Goal: Information Seeking & Learning: Check status

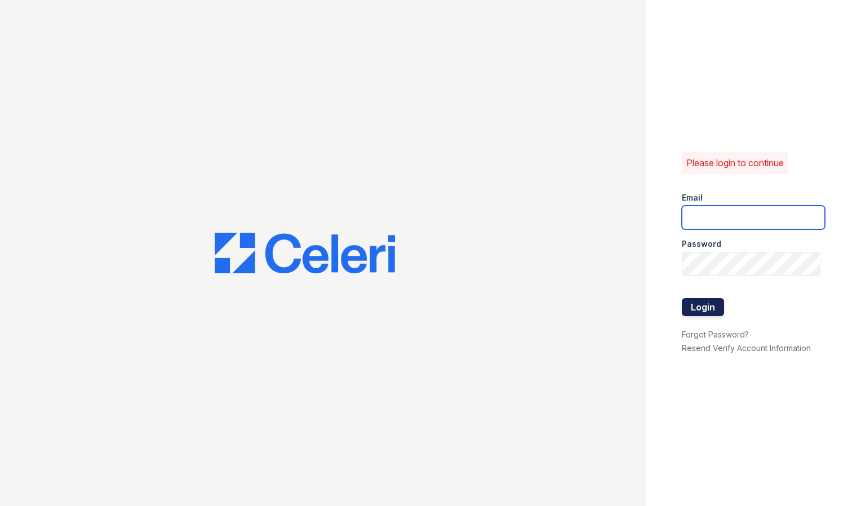
type input "avalon.pm@cafmanagement.com"
click at [690, 299] on button "Login" at bounding box center [703, 307] width 42 height 18
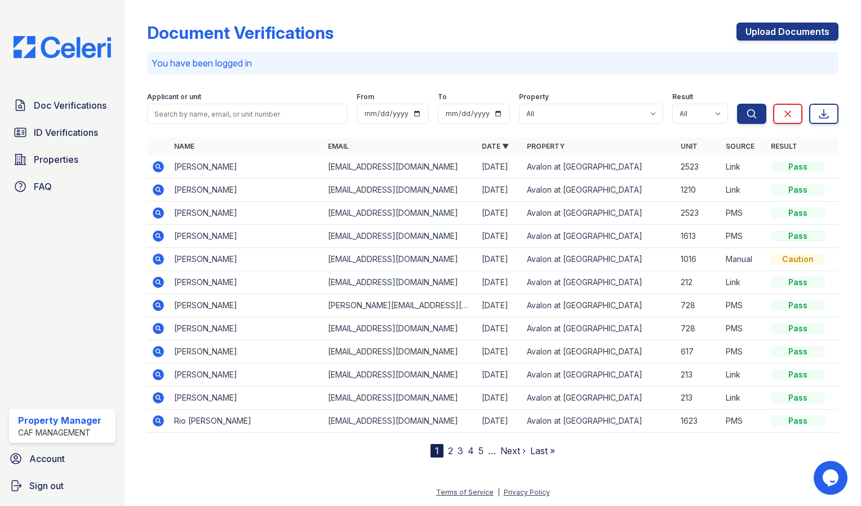
click at [448, 450] on link "2" at bounding box center [450, 450] width 5 height 11
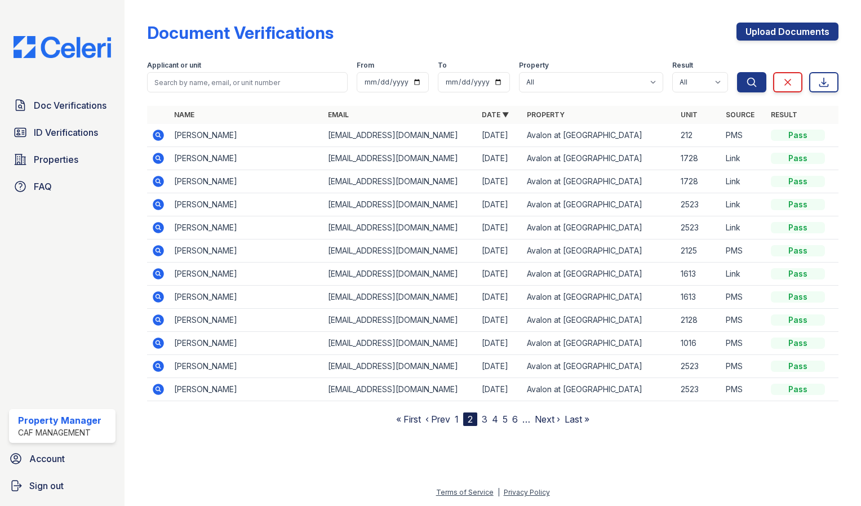
click at [485, 419] on link "3" at bounding box center [485, 419] width 6 height 11
click at [453, 416] on link "1" at bounding box center [452, 419] width 4 height 11
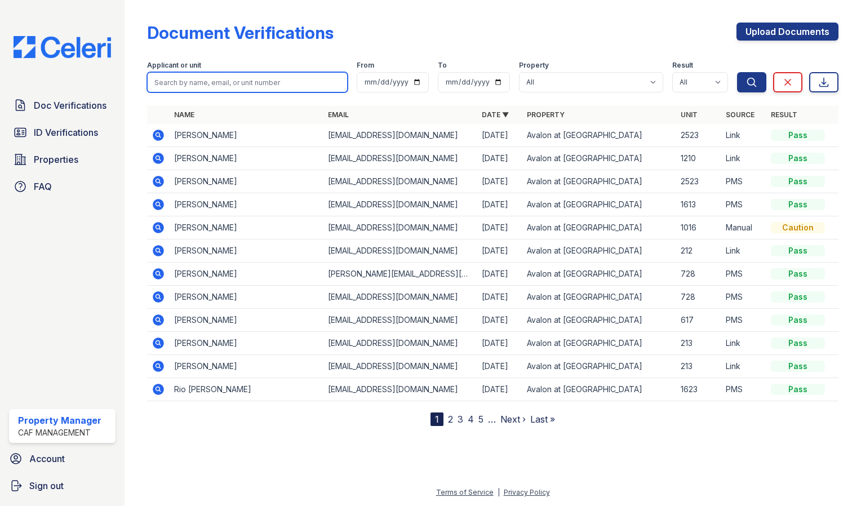
click at [264, 82] on input "search" at bounding box center [247, 82] width 201 height 20
type input "Dillan"
click at [737, 72] on button "Search" at bounding box center [751, 82] width 29 height 20
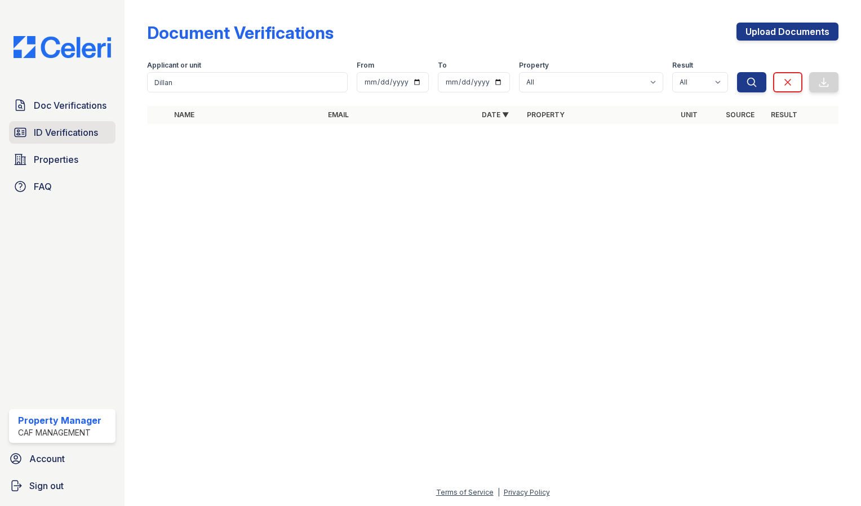
click at [70, 126] on span "ID Verifications" at bounding box center [66, 133] width 64 height 14
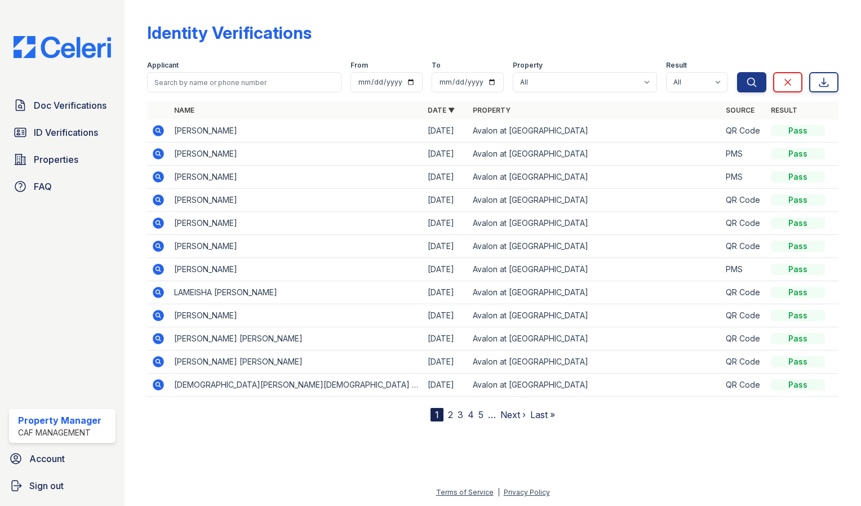
click at [154, 268] on icon at bounding box center [158, 269] width 11 height 11
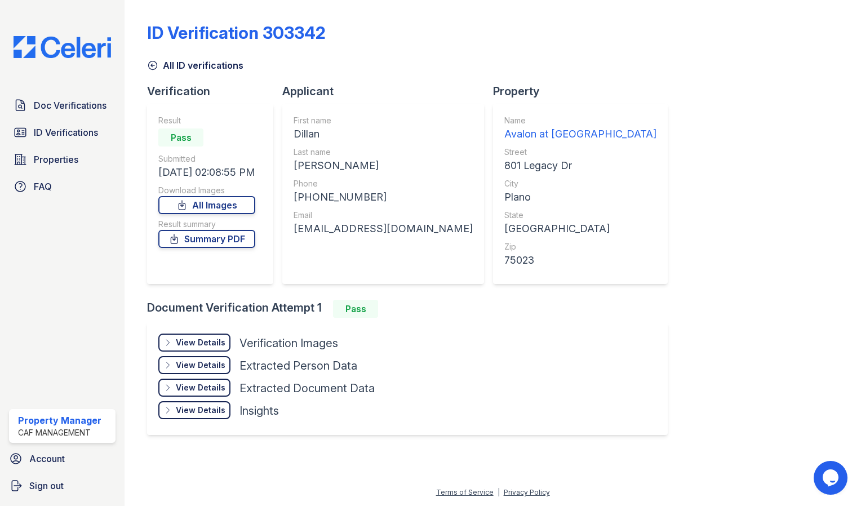
click at [206, 343] on div "View Details" at bounding box center [201, 342] width 50 height 11
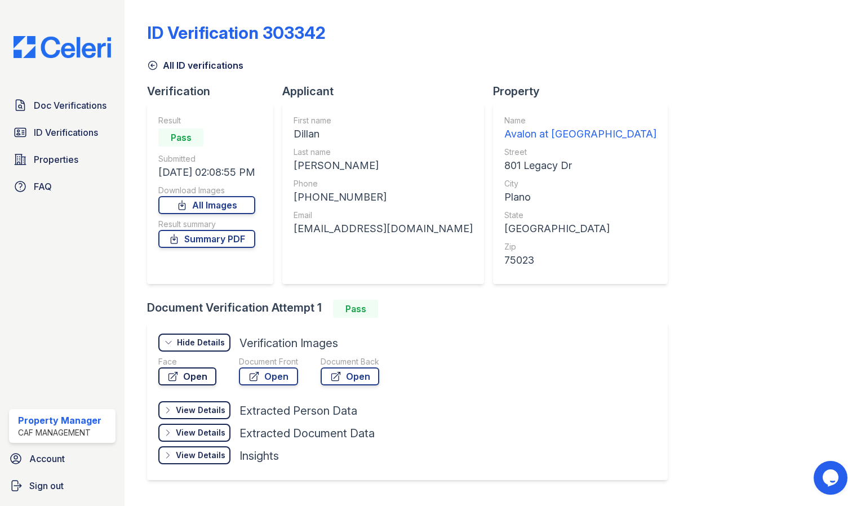
click at [187, 375] on link "Open" at bounding box center [187, 376] width 58 height 18
click at [277, 376] on link "Open" at bounding box center [268, 376] width 59 height 18
click at [343, 374] on link "Open" at bounding box center [350, 376] width 59 height 18
click at [77, 99] on span "Doc Verifications" at bounding box center [70, 106] width 73 height 14
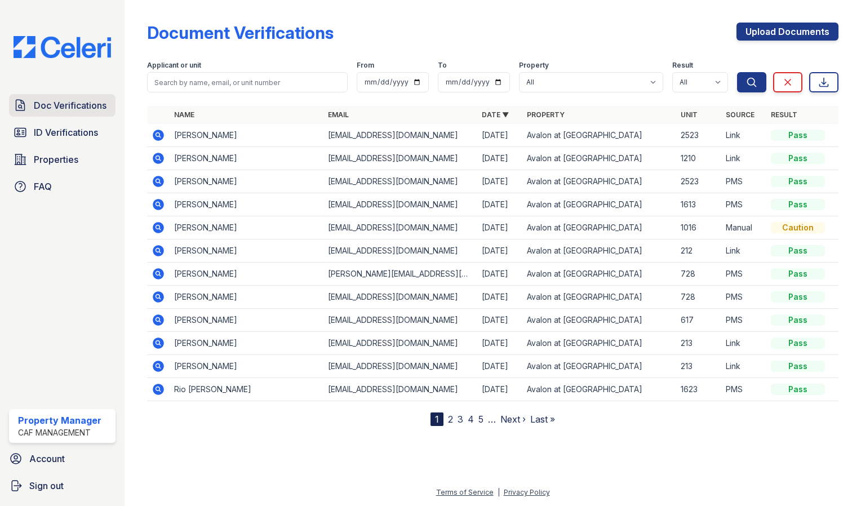
click at [83, 109] on span "Doc Verifications" at bounding box center [70, 106] width 73 height 14
click at [449, 418] on link "2" at bounding box center [450, 419] width 5 height 11
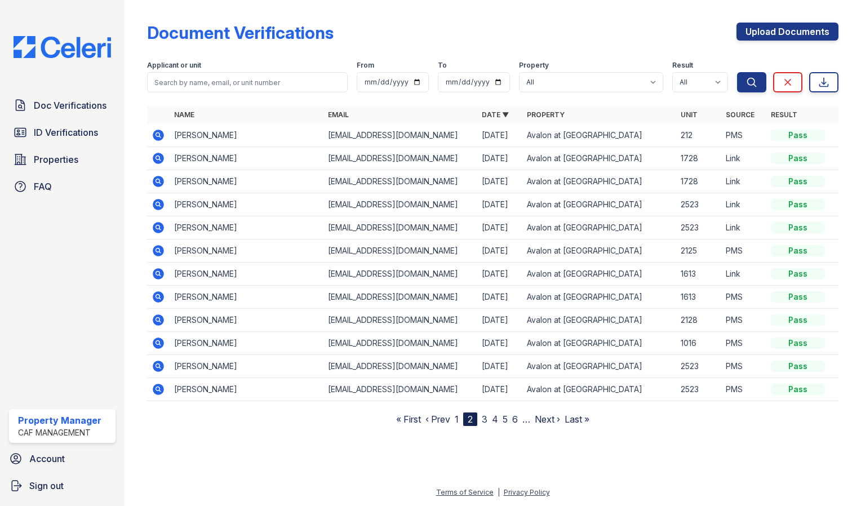
click at [449, 418] on link "‹ Prev" at bounding box center [437, 419] width 25 height 11
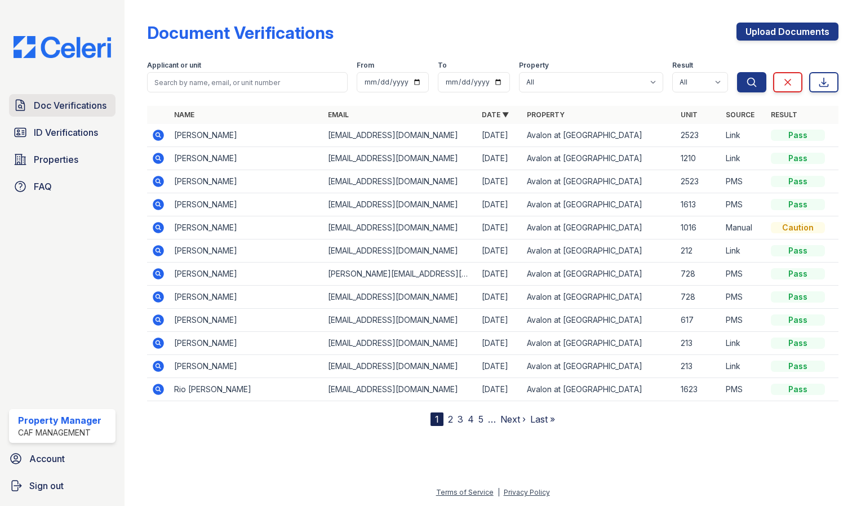
click at [77, 109] on span "Doc Verifications" at bounding box center [70, 106] width 73 height 14
click at [154, 138] on icon at bounding box center [158, 135] width 11 height 11
click at [158, 227] on icon at bounding box center [157, 226] width 3 height 3
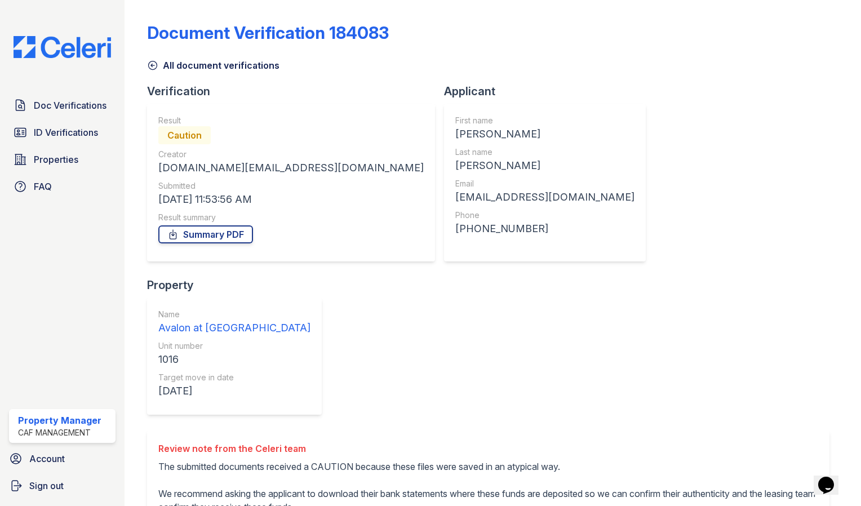
scroll to position [24, 0]
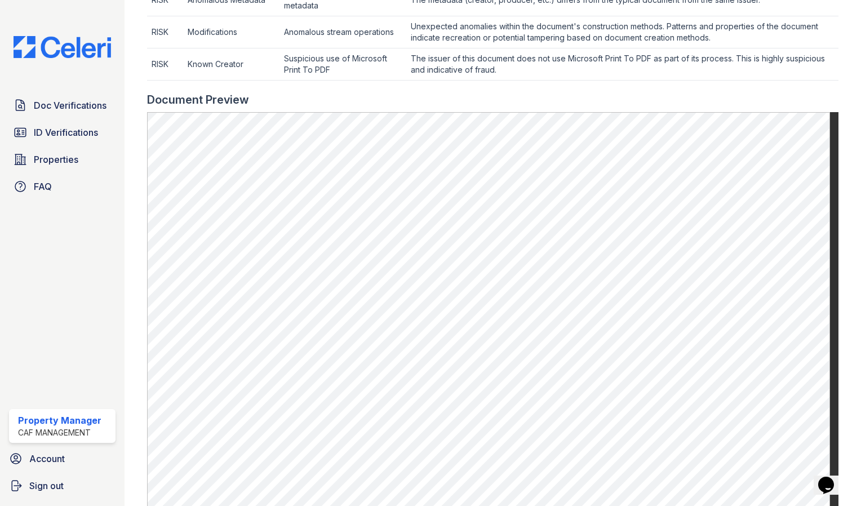
scroll to position [557, 0]
